Goal: Navigation & Orientation: Find specific page/section

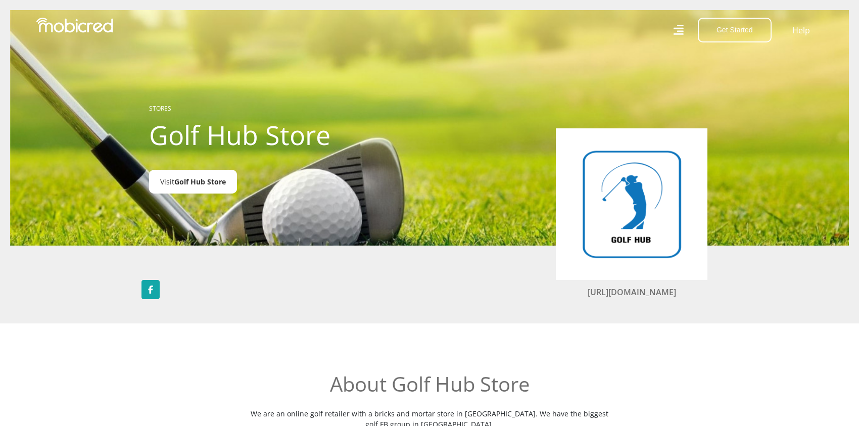
click at [209, 181] on span "Golf Hub Store" at bounding box center [200, 182] width 52 height 10
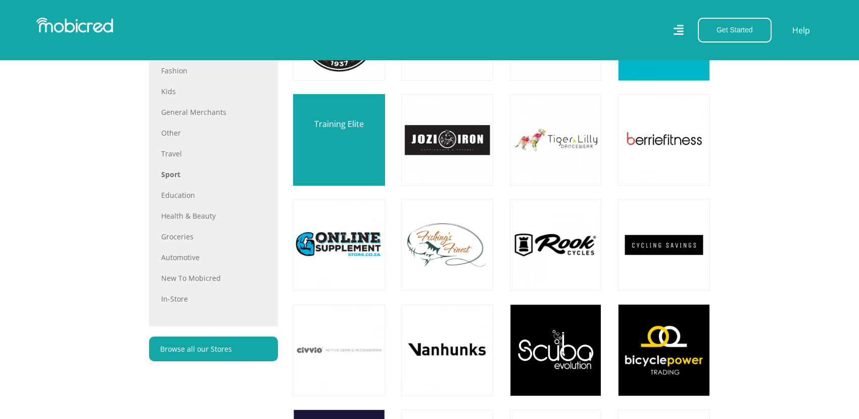
scroll to position [708, 0]
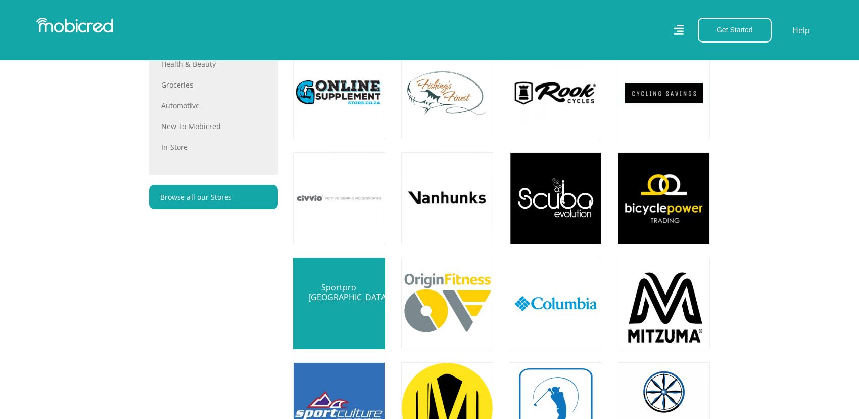
click at [312, 296] on link at bounding box center [339, 303] width 108 height 108
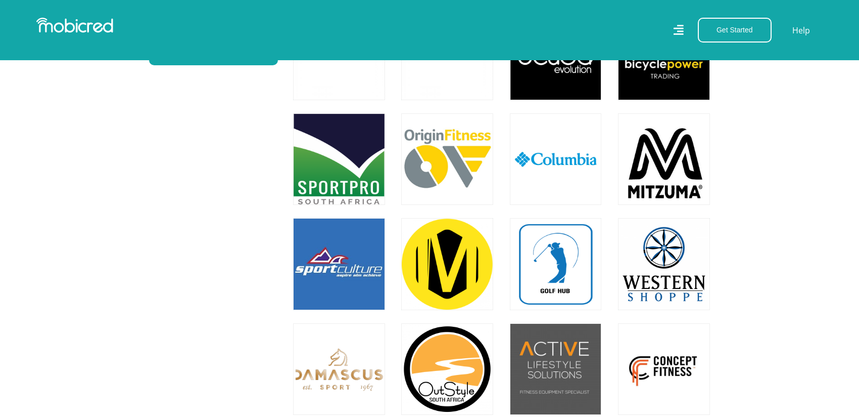
scroll to position [910, 0]
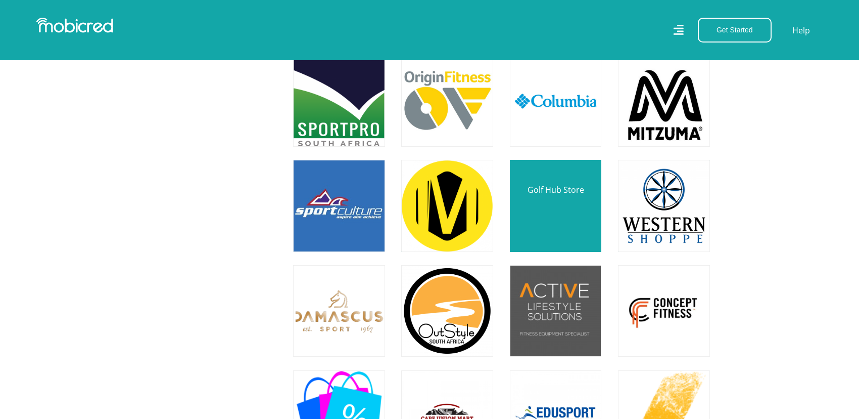
click at [550, 219] on link at bounding box center [556, 206] width 108 height 108
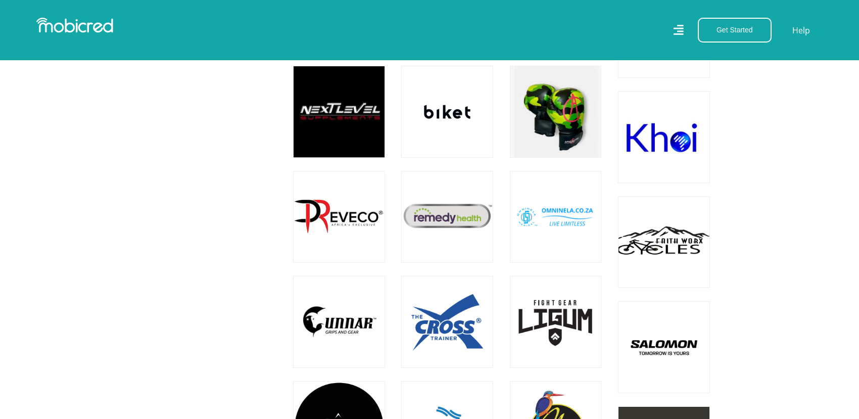
scroll to position [2477, 0]
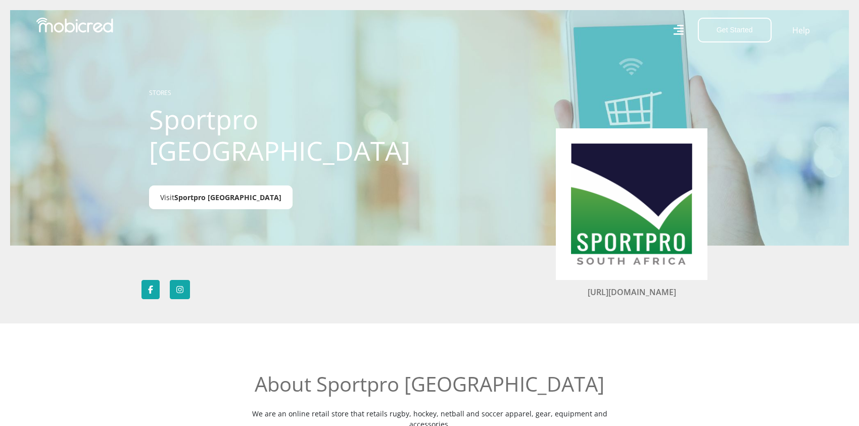
click at [236, 195] on span "Sportpro South Africa" at bounding box center [227, 198] width 107 height 10
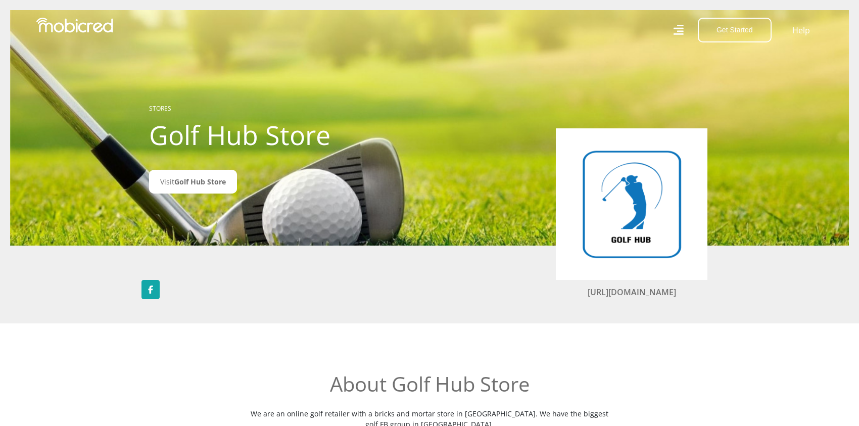
click at [611, 220] on img at bounding box center [631, 204] width 121 height 121
